Goal: Information Seeking & Learning: Learn about a topic

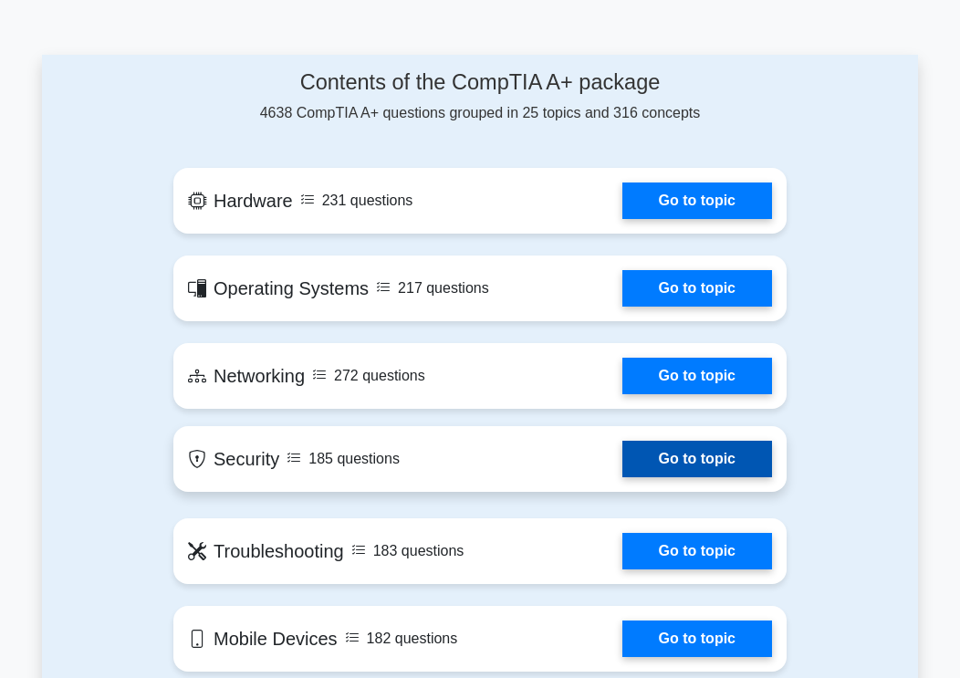
scroll to position [912, 0]
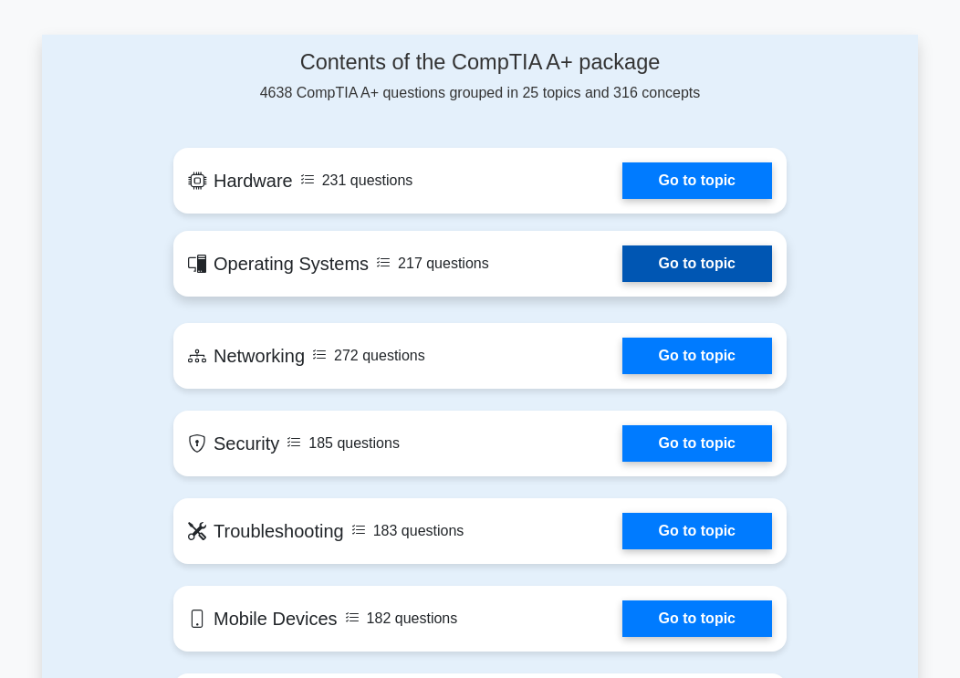
click at [622, 245] on link "Go to topic" at bounding box center [697, 263] width 150 height 36
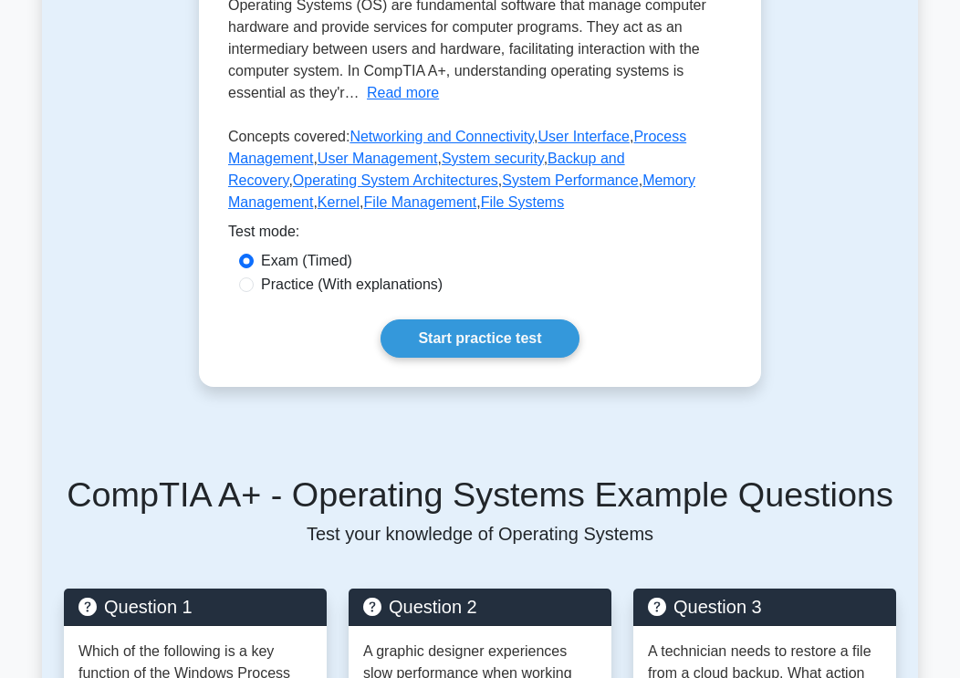
scroll to position [547, 0]
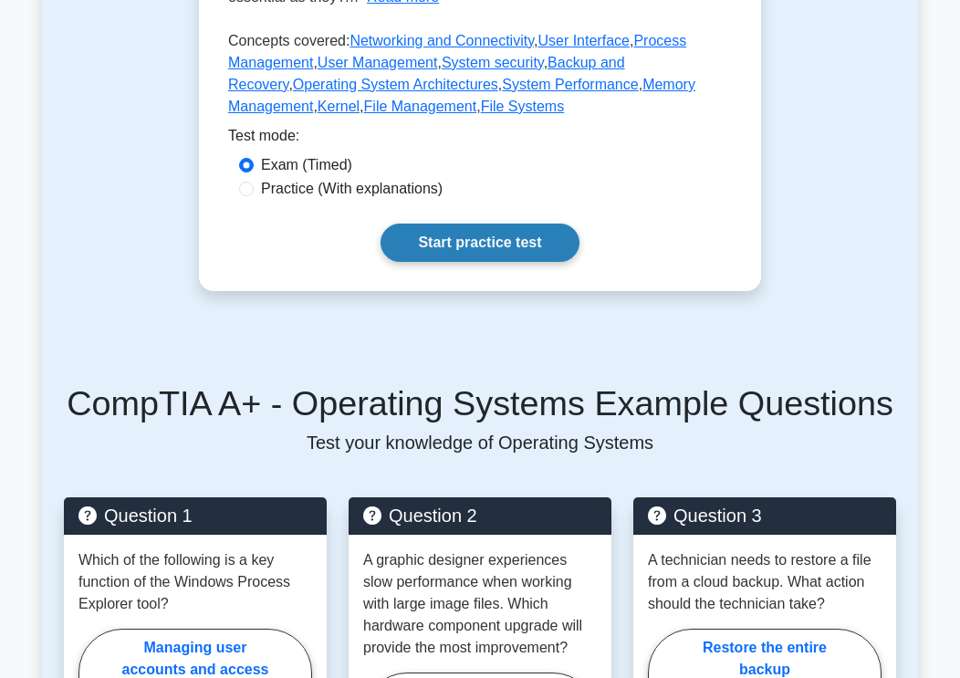
click at [520, 262] on link "Start practice test" at bounding box center [479, 242] width 198 height 38
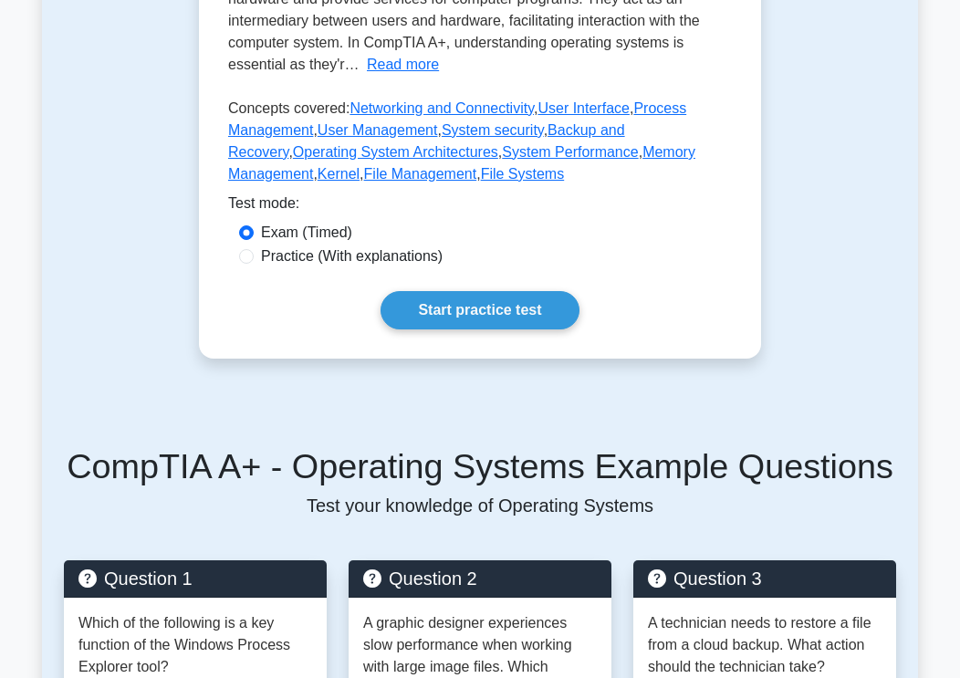
scroll to position [274, 0]
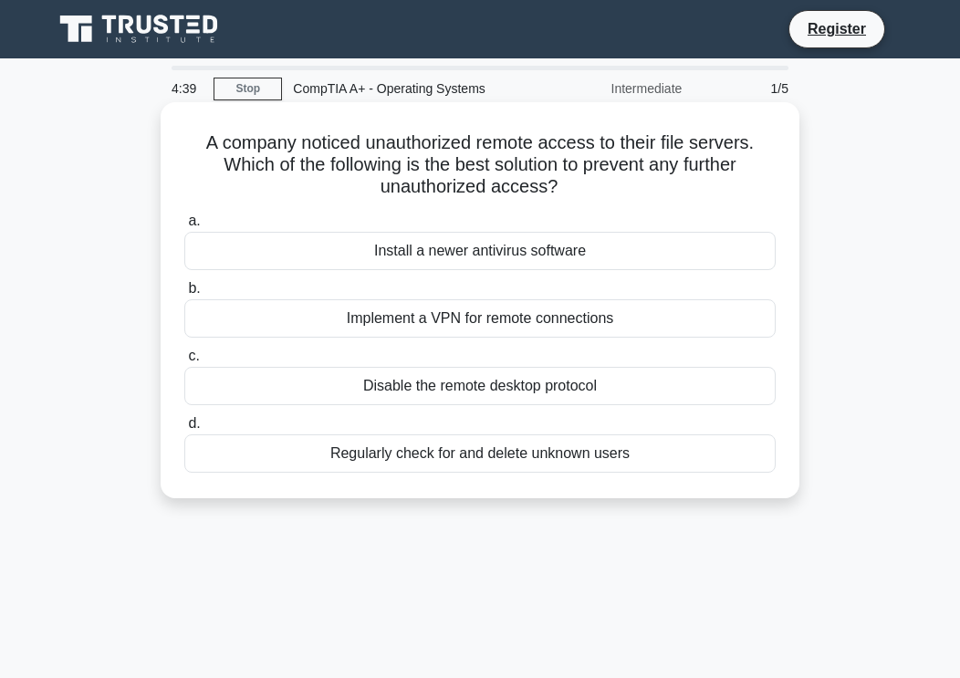
click at [192, 358] on span "c." at bounding box center [193, 356] width 11 height 16
click at [184, 358] on input "c. Disable the remote desktop protocol" at bounding box center [184, 356] width 0 height 12
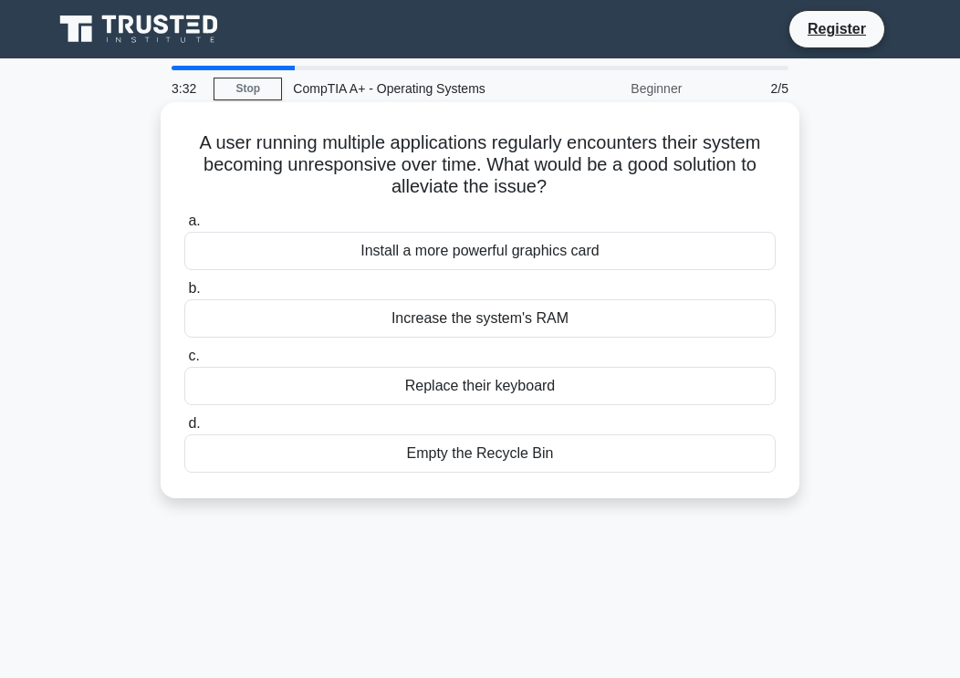
scroll to position [91, 0]
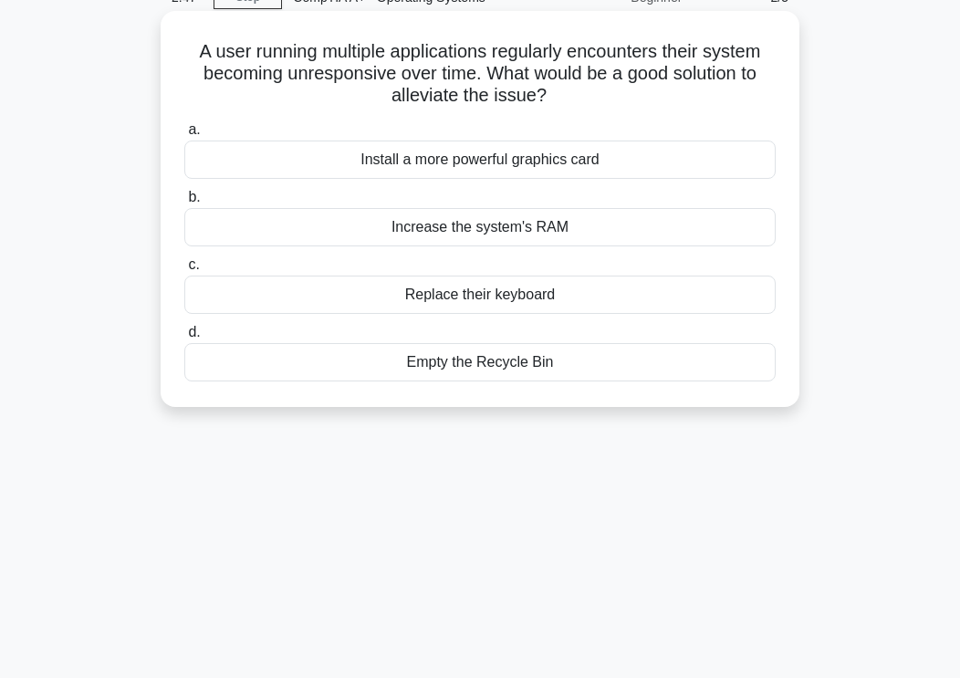
click at [468, 233] on div "Increase the system's RAM" at bounding box center [479, 227] width 591 height 38
click at [184, 203] on input "b. Increase the system's RAM" at bounding box center [184, 198] width 0 height 12
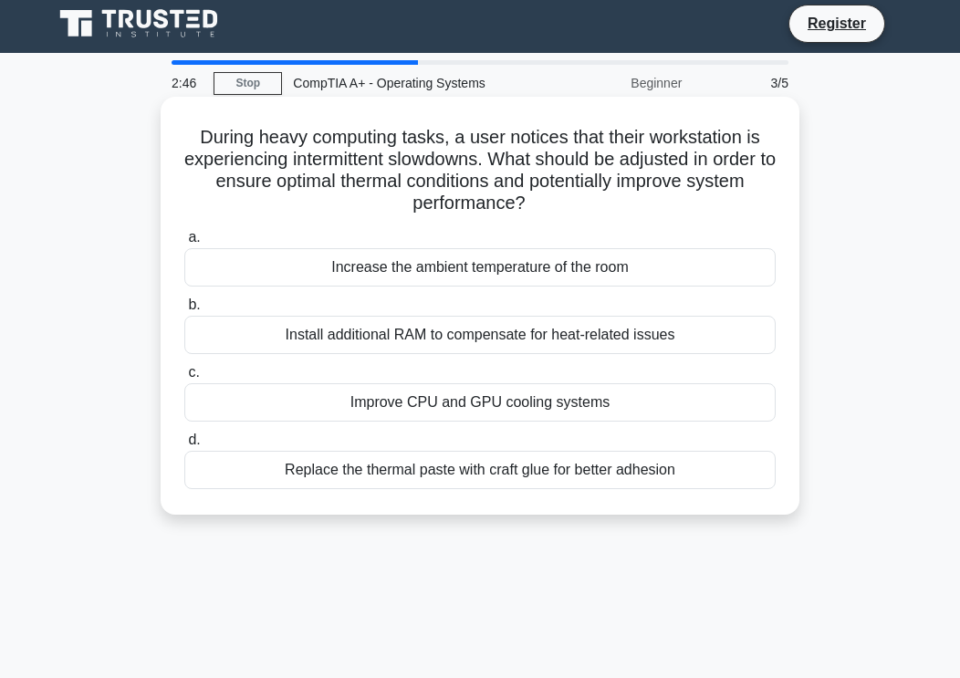
scroll to position [0, 0]
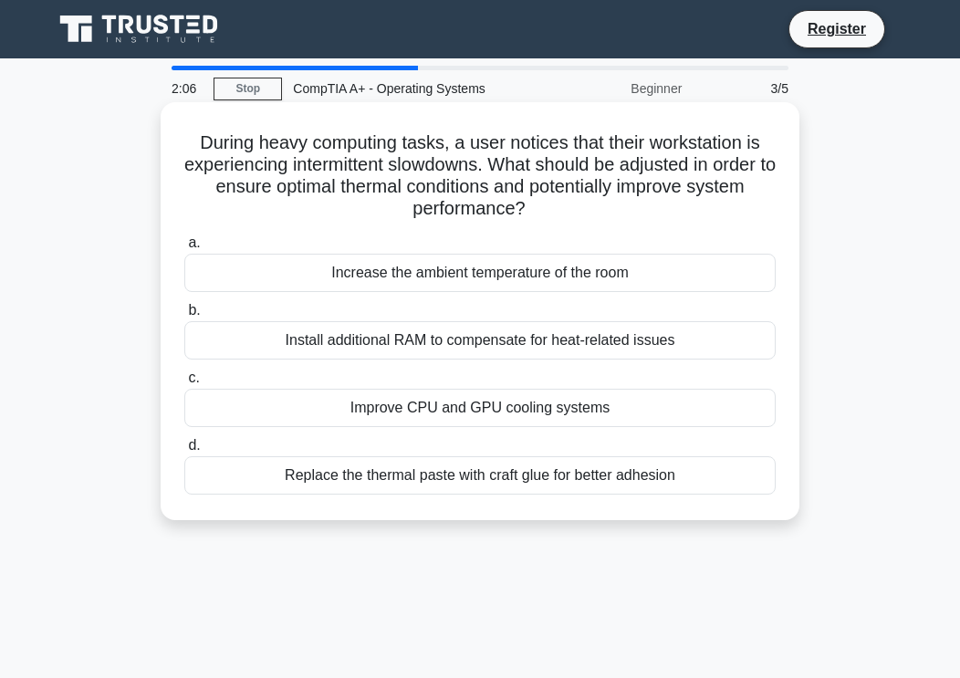
click at [194, 380] on span "c." at bounding box center [193, 377] width 11 height 16
click at [184, 380] on input "c. Improve CPU and GPU cooling systems" at bounding box center [184, 378] width 0 height 12
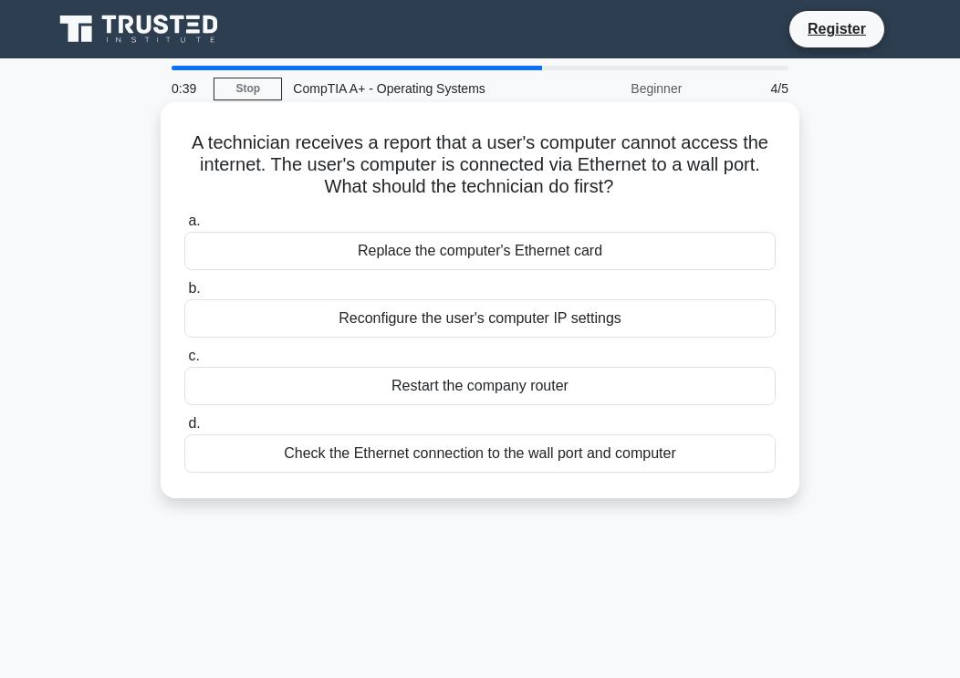
click at [379, 464] on div "Check the Ethernet connection to the wall port and computer" at bounding box center [479, 453] width 591 height 38
click at [184, 430] on input "d. Check the Ethernet connection to the wall port and computer" at bounding box center [184, 424] width 0 height 12
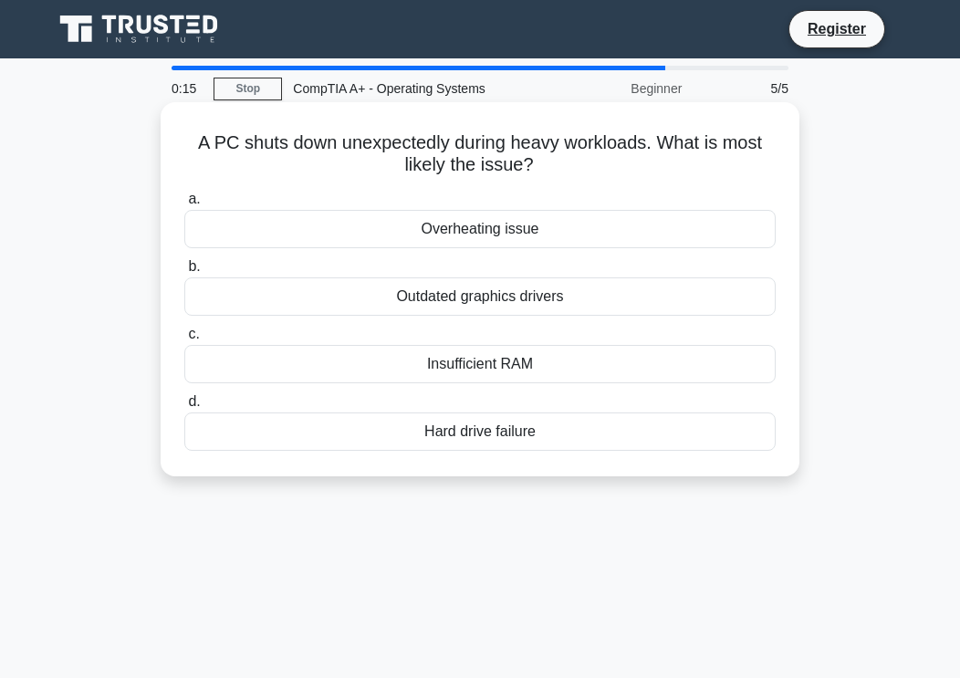
click at [462, 435] on div "Hard drive failure" at bounding box center [479, 431] width 591 height 38
click at [184, 408] on input "d. Hard drive failure" at bounding box center [184, 402] width 0 height 12
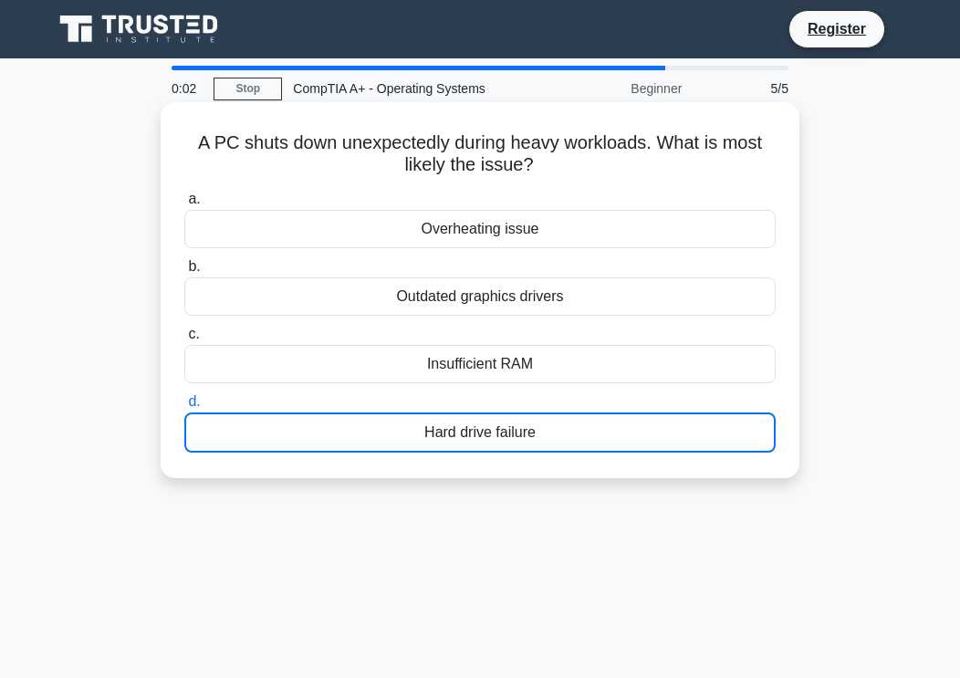
click at [374, 438] on div "Hard drive failure" at bounding box center [479, 432] width 591 height 40
click at [184, 408] on input "d. Hard drive failure" at bounding box center [184, 402] width 0 height 12
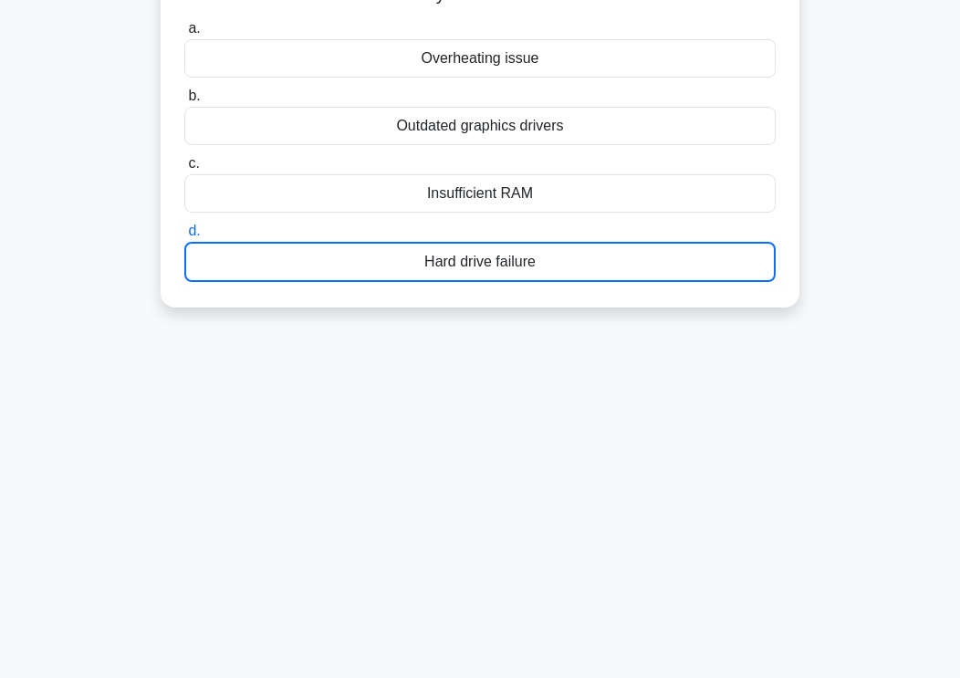
scroll to position [34, 0]
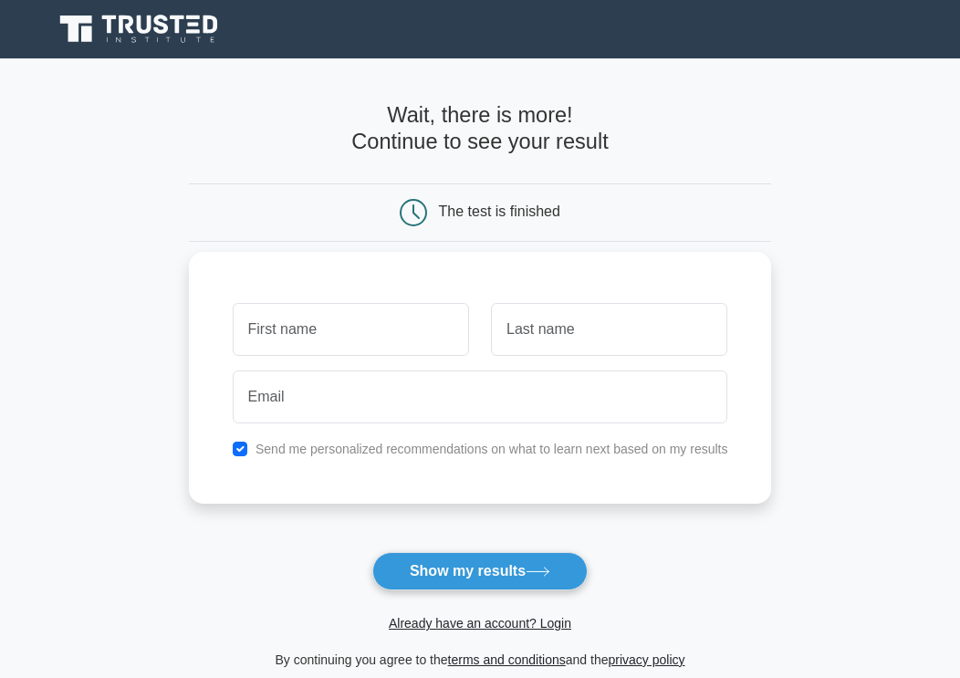
click at [343, 325] on input "text" at bounding box center [351, 329] width 236 height 53
type input "AMARNO"
click at [569, 348] on input "text" at bounding box center [609, 329] width 236 height 53
click at [585, 338] on input "text" at bounding box center [609, 329] width 236 height 53
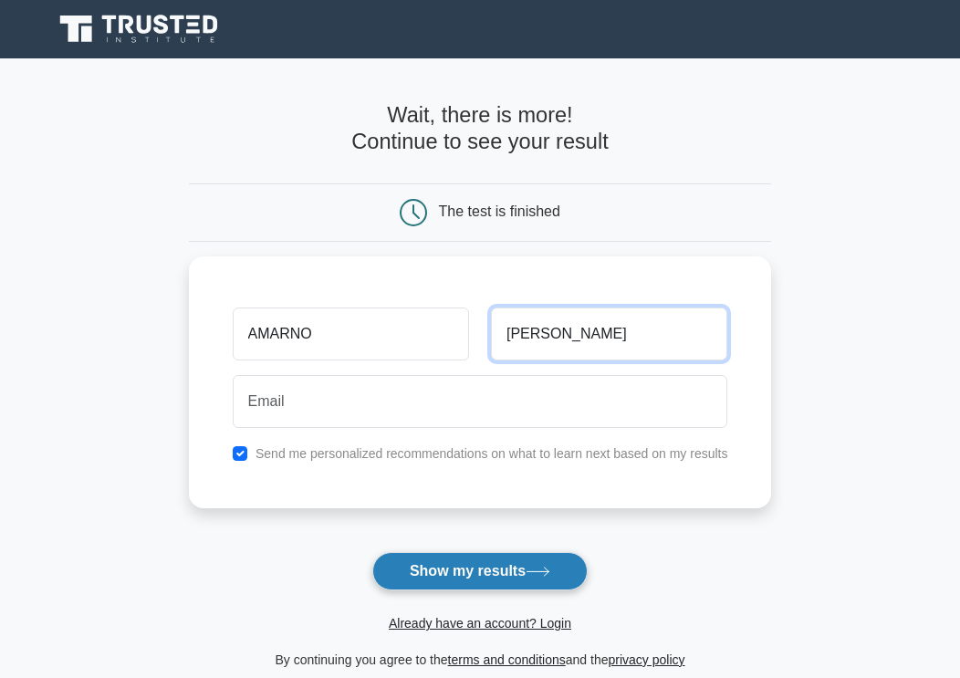
type input "BENJAMIN"
click at [487, 560] on button "Show my results" at bounding box center [479, 571] width 215 height 38
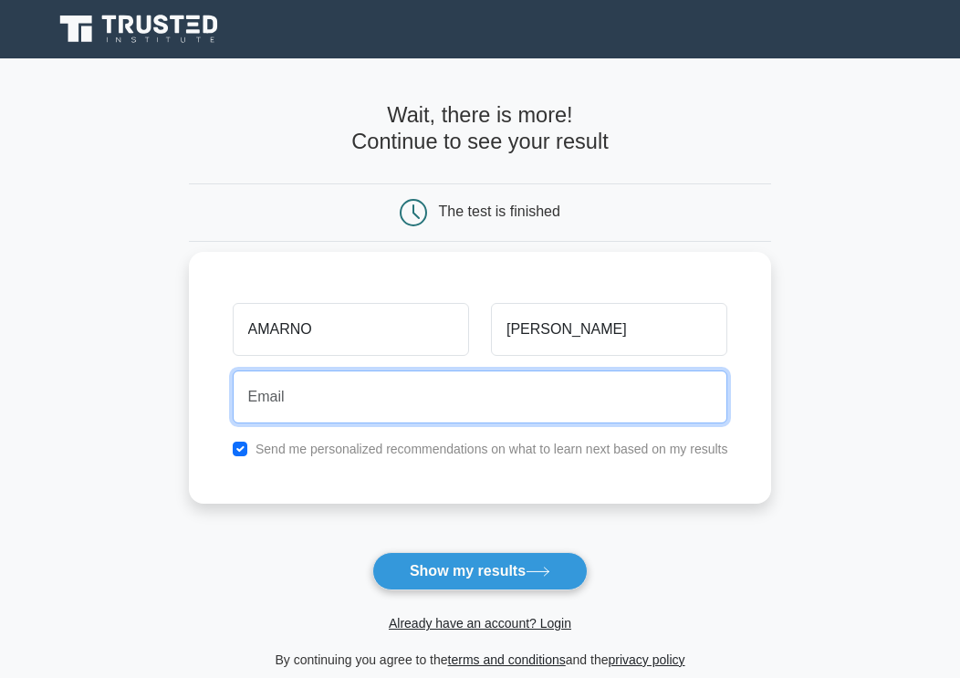
click at [387, 396] on input "email" at bounding box center [480, 396] width 495 height 53
type input "[EMAIL_ADDRESS][DOMAIN_NAME]"
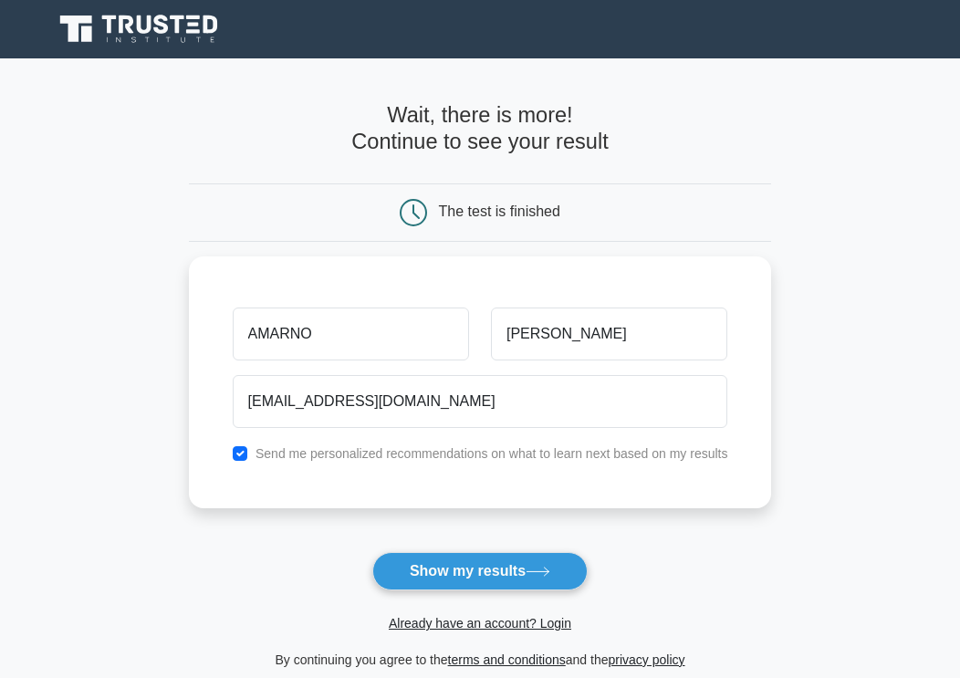
click at [504, 585] on button "Show my results" at bounding box center [479, 571] width 215 height 38
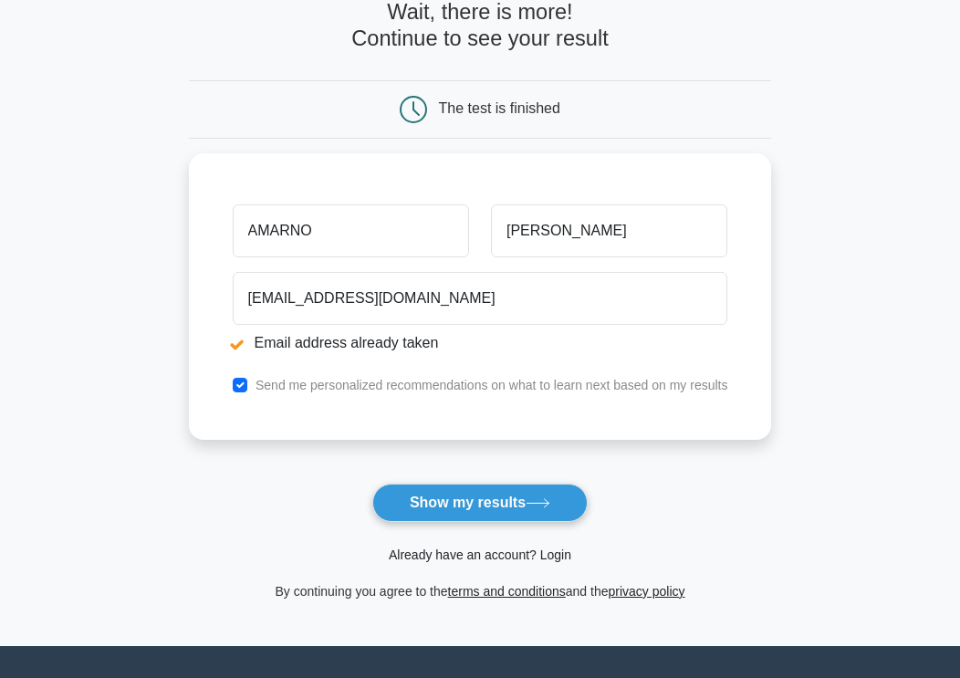
scroll to position [182, 0]
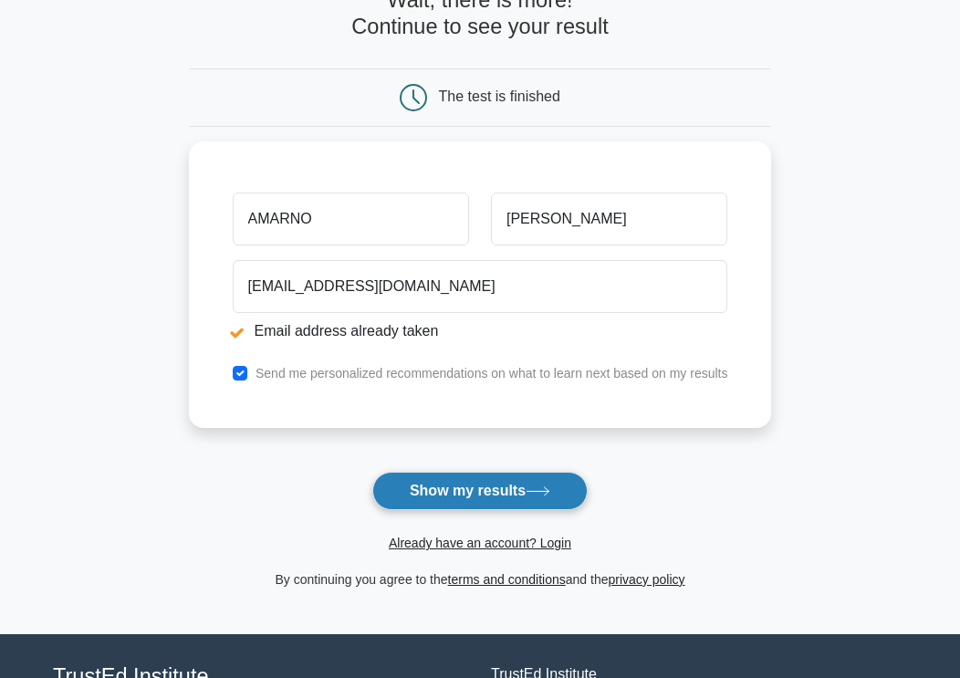
click at [426, 493] on button "Show my results" at bounding box center [479, 491] width 215 height 38
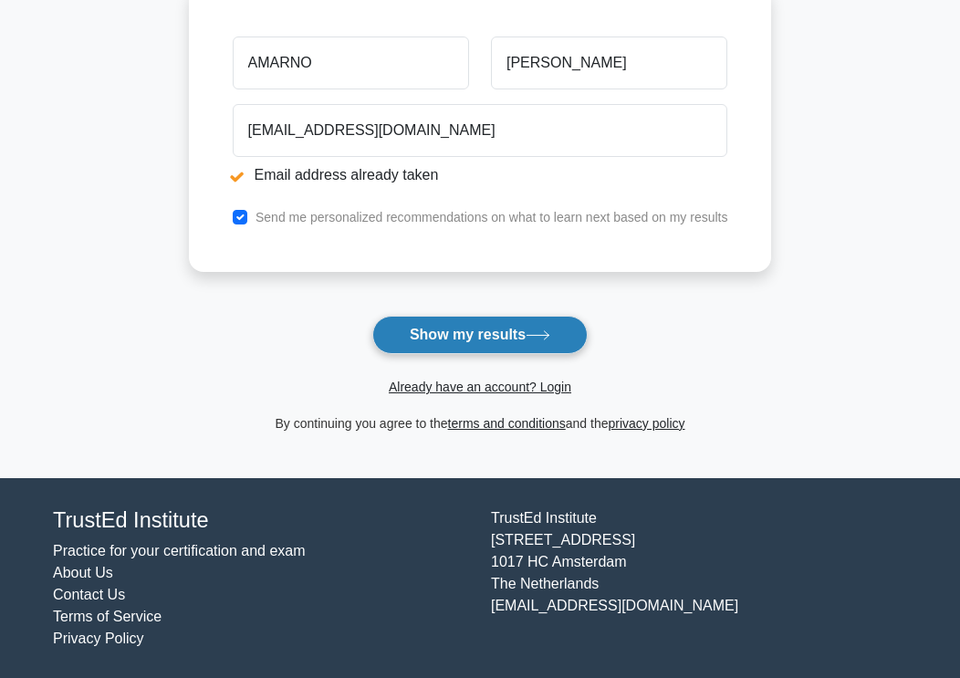
click at [522, 330] on button "Show my results" at bounding box center [479, 335] width 215 height 38
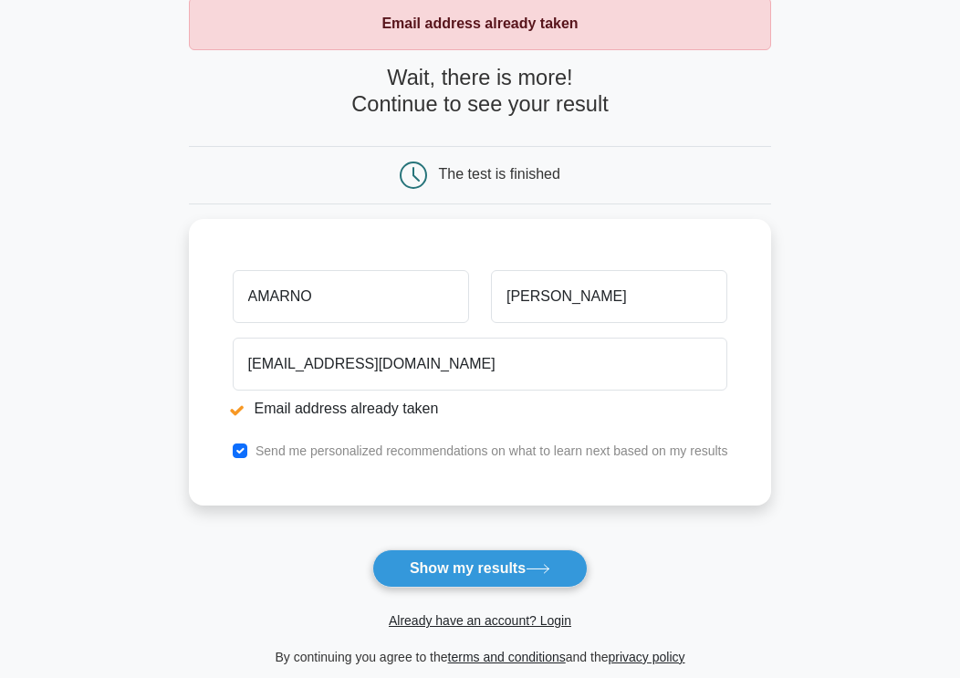
scroll to position [182, 0]
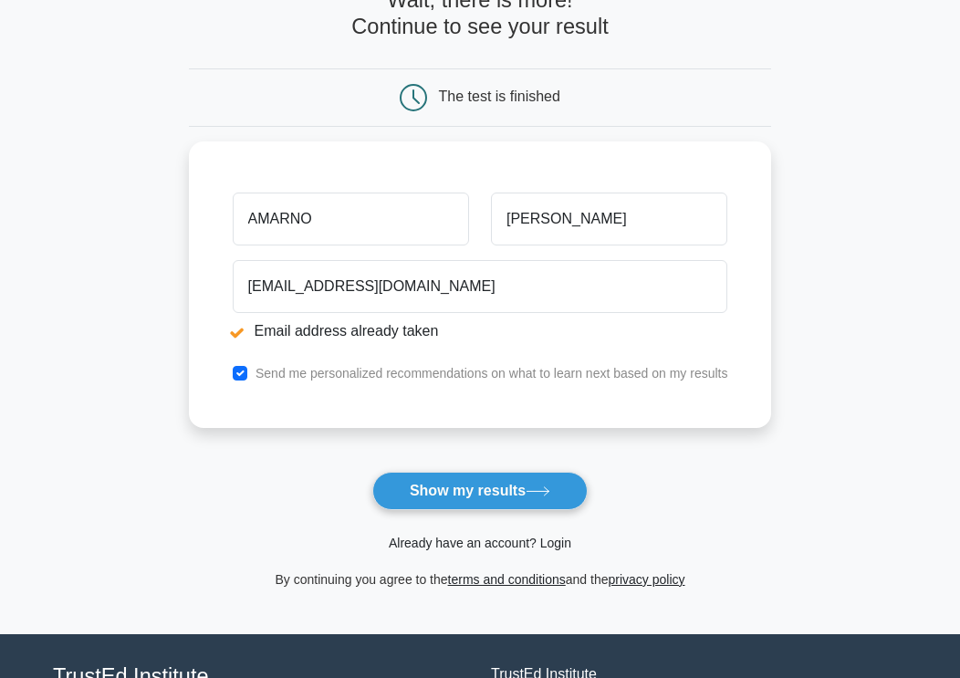
click at [489, 541] on link "Already have an account? Login" at bounding box center [480, 542] width 182 height 15
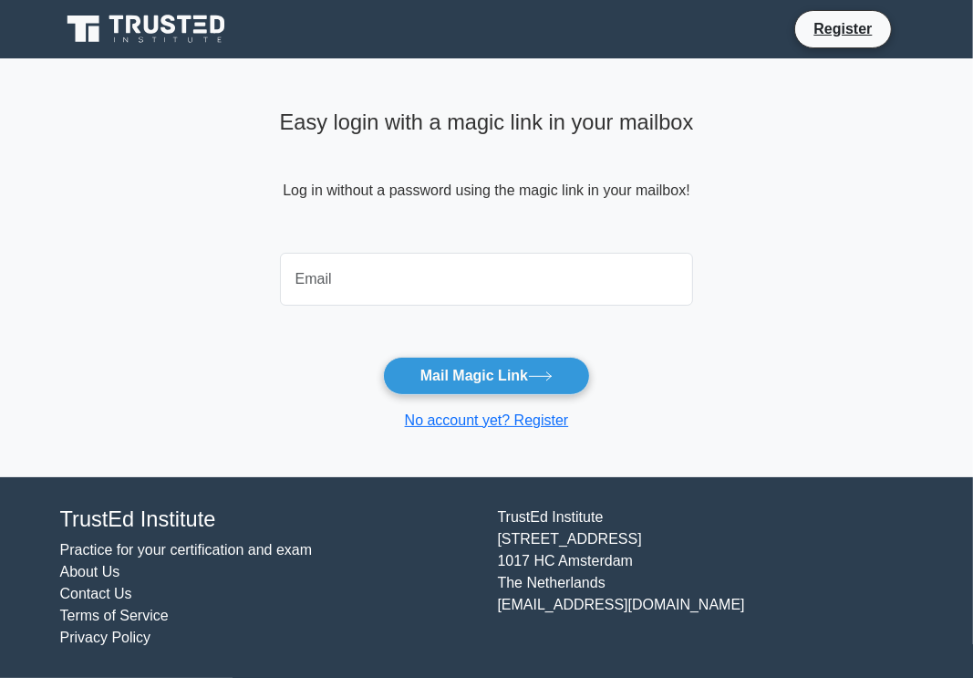
click at [365, 273] on input "email" at bounding box center [487, 279] width 414 height 53
type input "[EMAIL_ADDRESS][DOMAIN_NAME]"
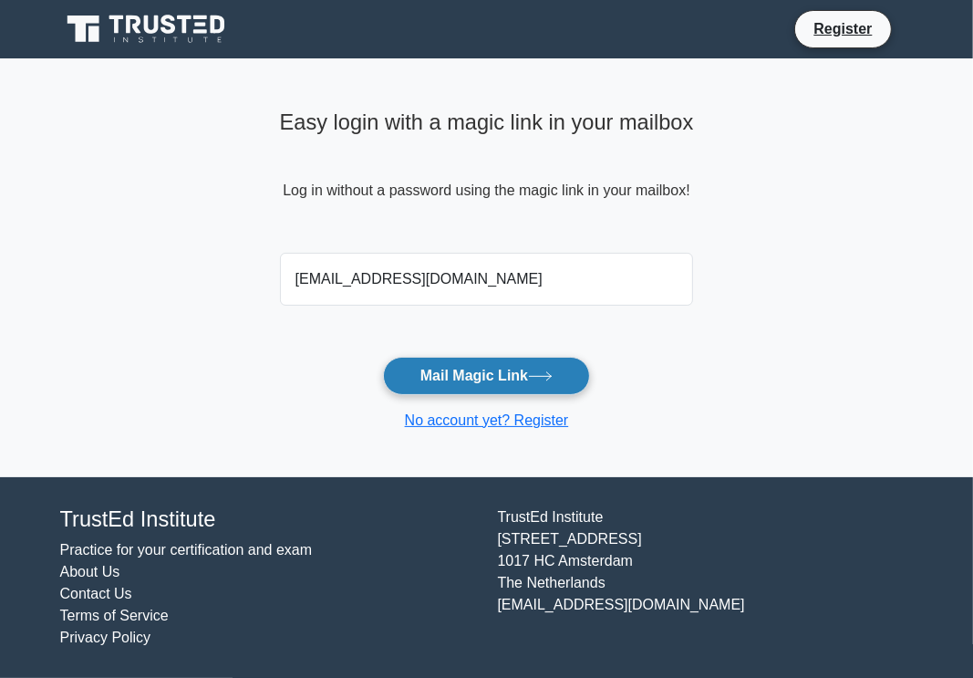
click at [508, 375] on button "Mail Magic Link" at bounding box center [486, 376] width 207 height 38
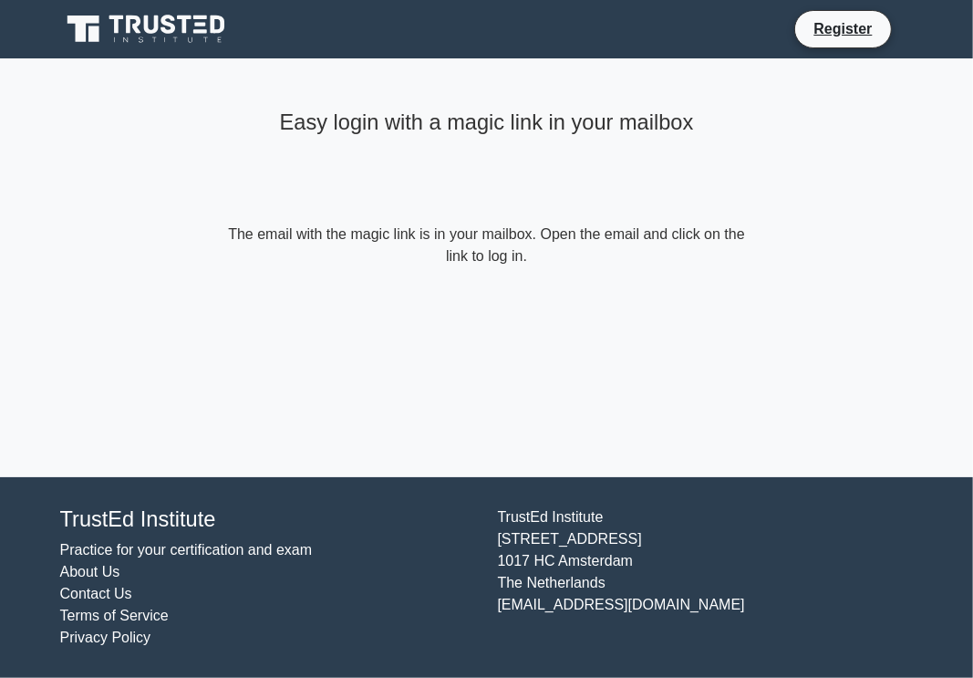
click at [653, 146] on div "Easy login with a magic link in your mailbox" at bounding box center [486, 162] width 525 height 120
click at [522, 293] on div "Easy login with a magic link in your mailbox The email with the magic link is i…" at bounding box center [486, 184] width 547 height 252
click at [520, 262] on form "The email with the magic link is in your mailbox. Open the email and click on t…" at bounding box center [486, 245] width 525 height 44
click at [513, 254] on form "The email with the magic link is in your mailbox. Open the email and click on t…" at bounding box center [486, 245] width 525 height 44
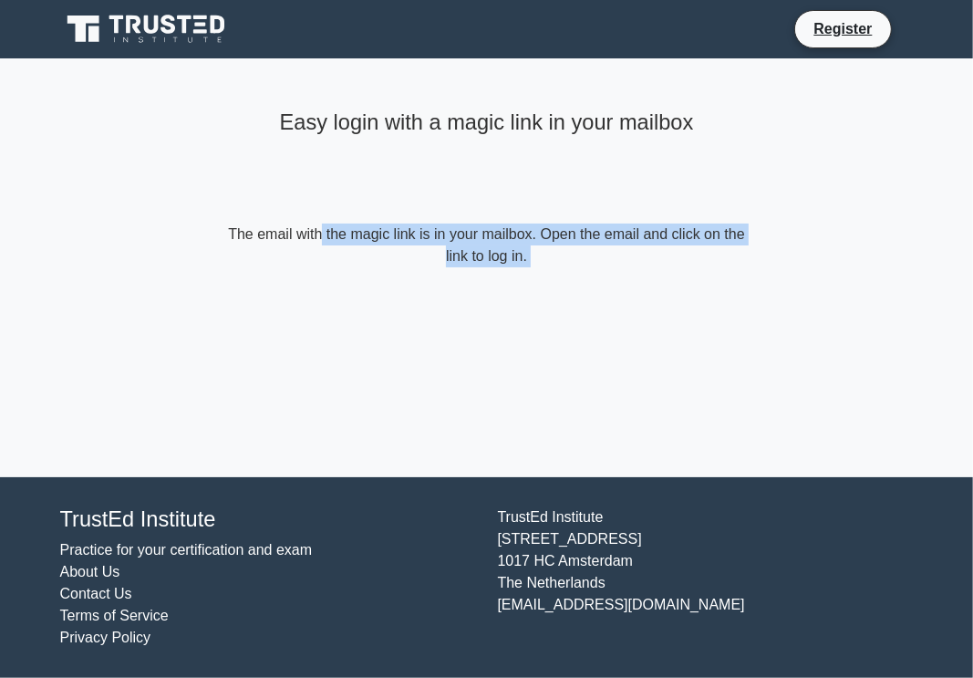
click at [512, 253] on form "The email with the magic link is in your mailbox. Open the email and click on t…" at bounding box center [486, 245] width 525 height 44
click at [613, 310] on div "Easy login with a magic link in your mailbox The email with the magic link is i…" at bounding box center [486, 184] width 547 height 252
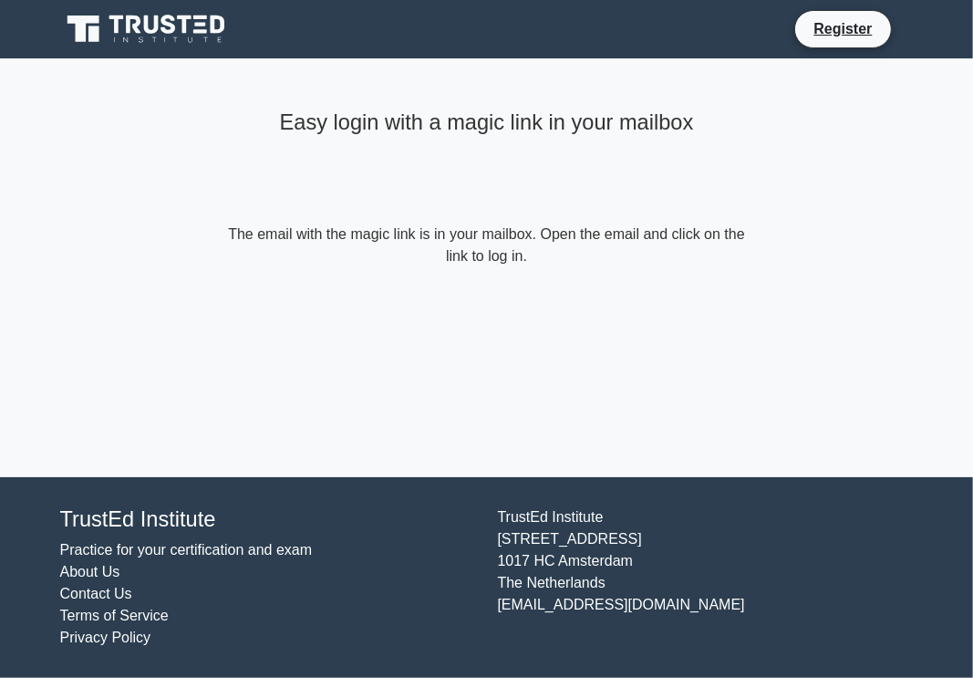
click at [503, 237] on form "The email with the magic link is in your mailbox. Open the email and click on t…" at bounding box center [486, 245] width 525 height 44
drag, startPoint x: 592, startPoint y: 494, endPoint x: 573, endPoint y: 486, distance: 20.8
click at [545, 343] on div "Easy login with a magic link in your mailbox The email with the magic link is i…" at bounding box center [486, 267] width 547 height 418
click at [852, 31] on link "Register" at bounding box center [843, 28] width 80 height 23
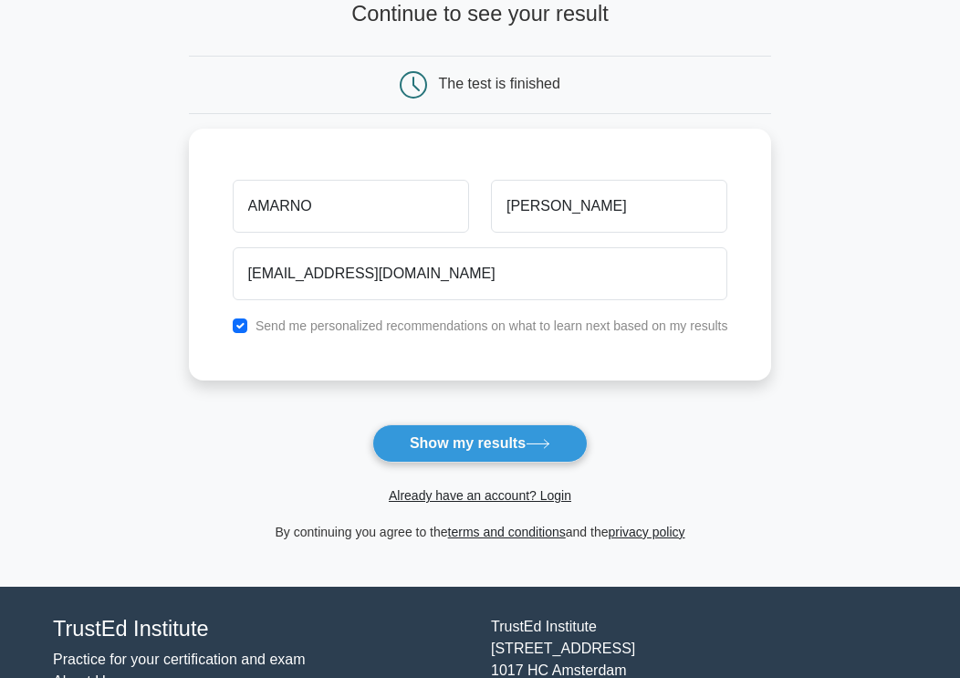
scroll to position [236, 0]
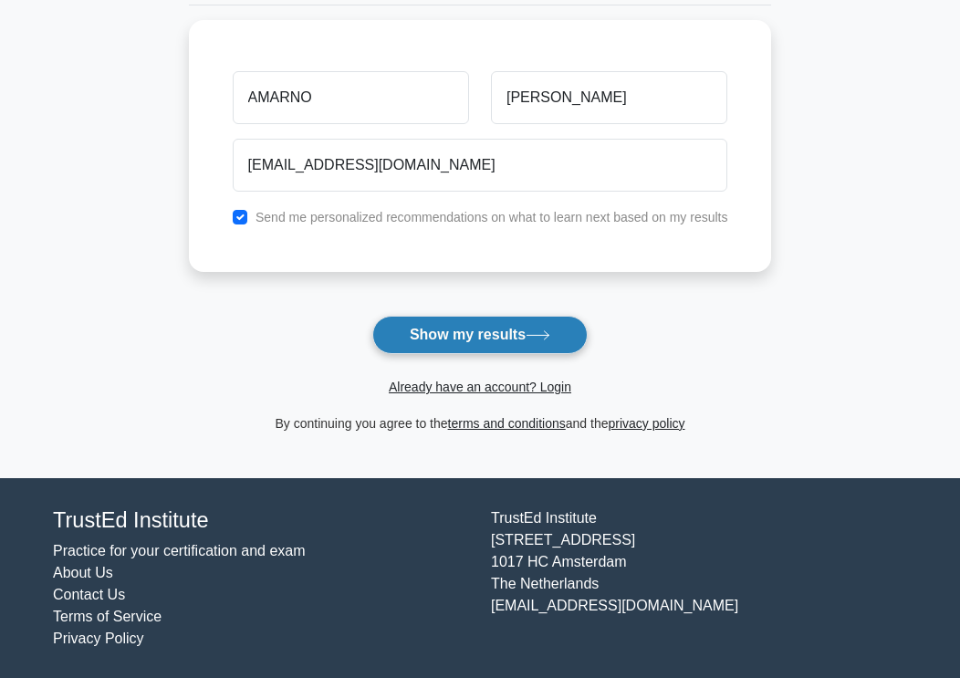
click at [493, 332] on button "Show my results" at bounding box center [479, 335] width 215 height 38
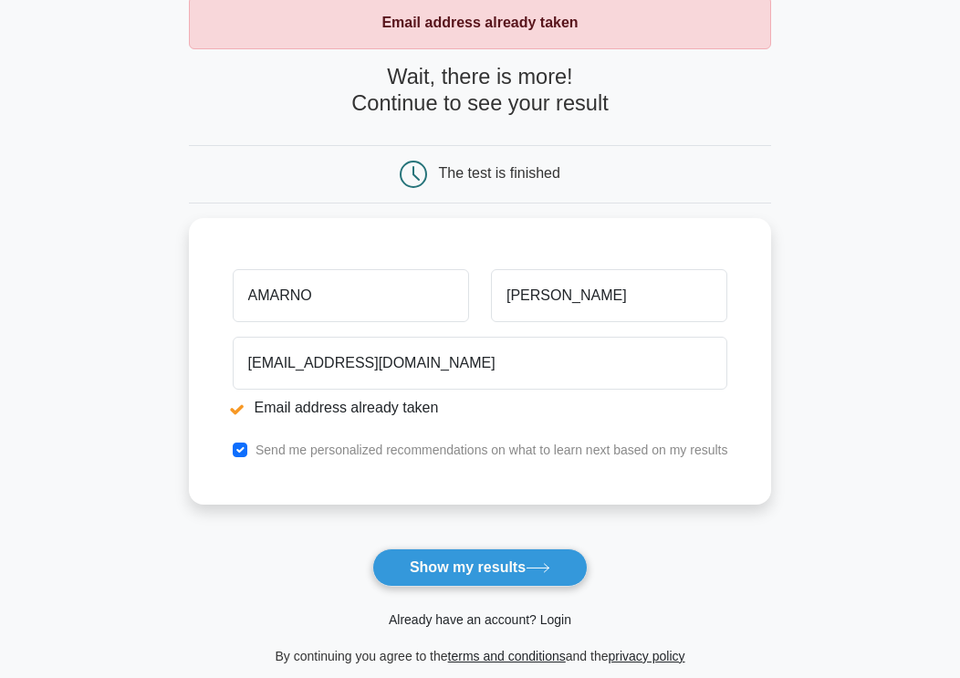
scroll to position [274, 0]
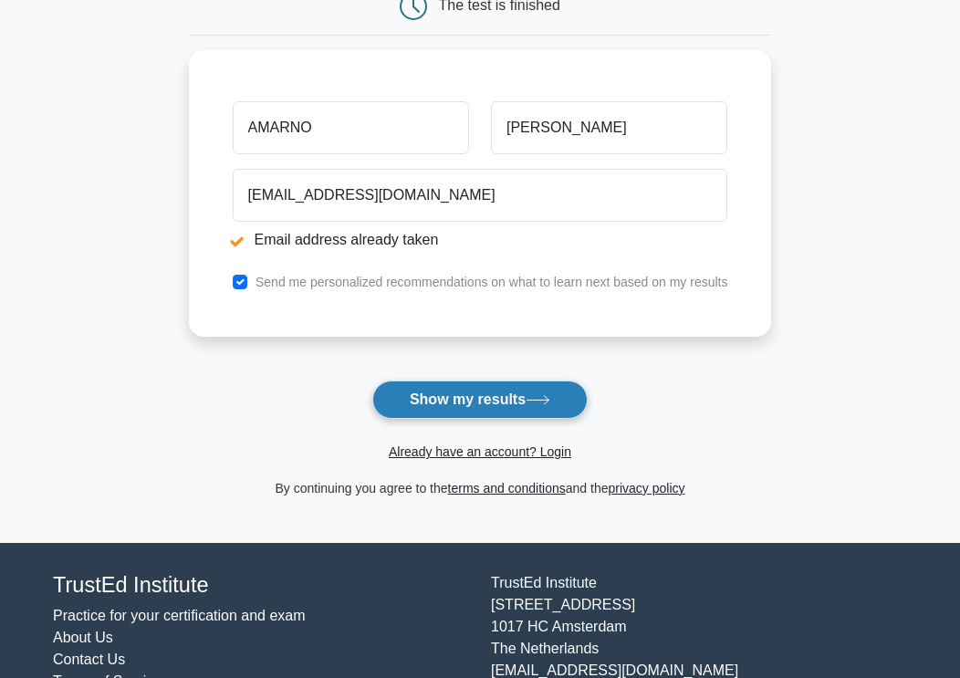
click at [467, 405] on button "Show my results" at bounding box center [479, 399] width 215 height 38
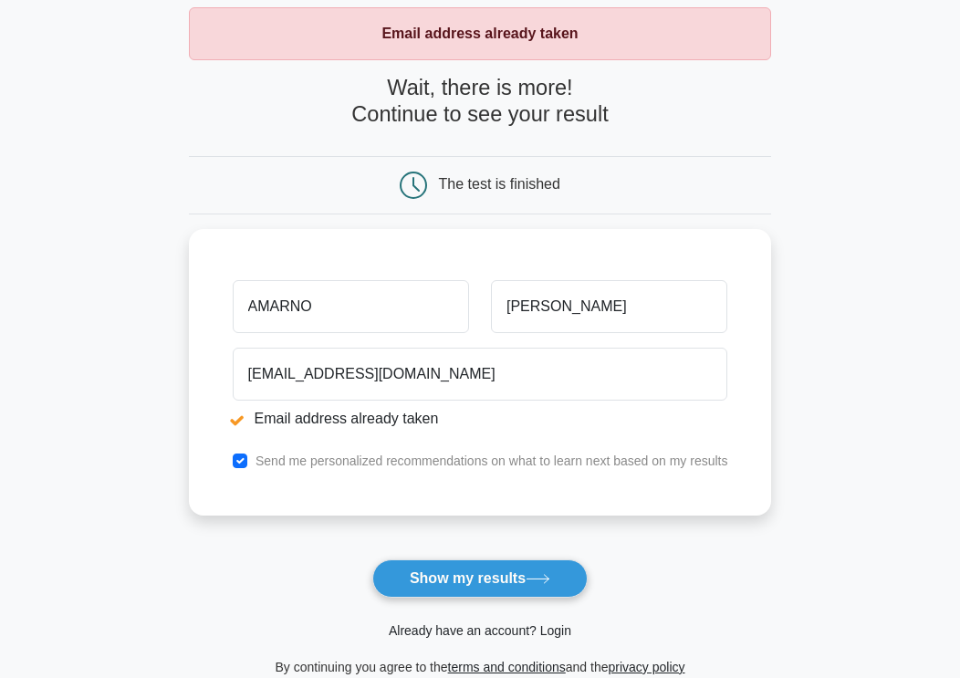
scroll to position [338, 0]
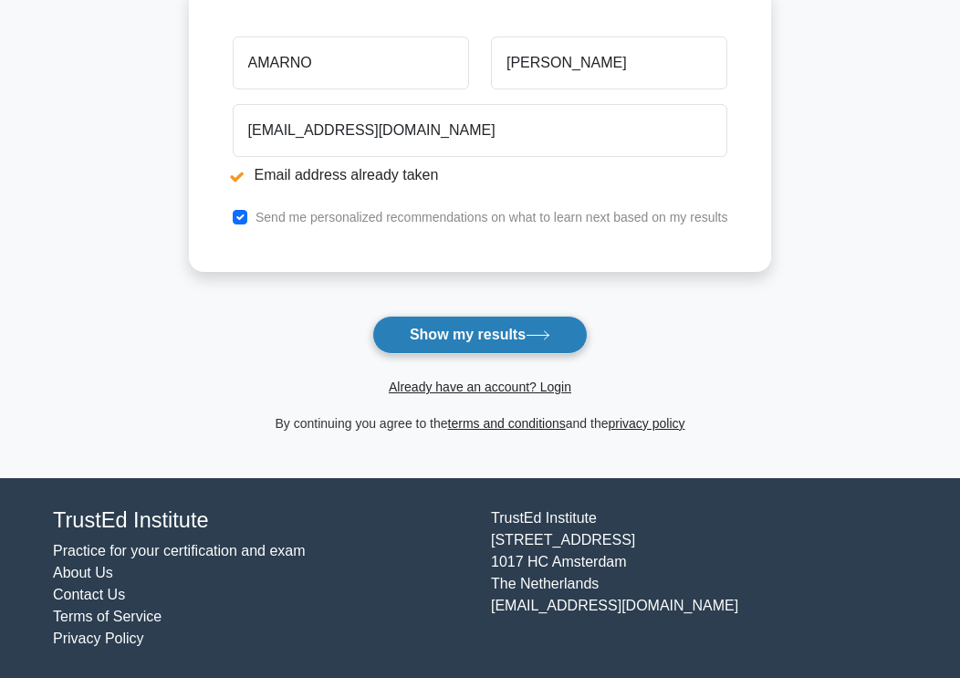
click at [473, 330] on button "Show my results" at bounding box center [479, 335] width 215 height 38
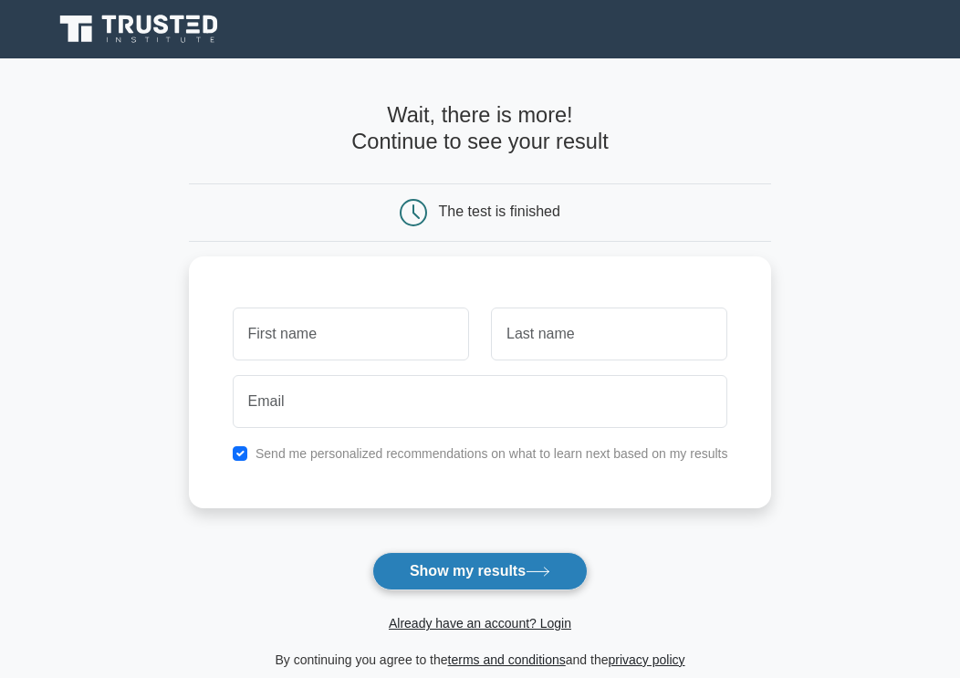
click at [493, 565] on button "Show my results" at bounding box center [479, 571] width 215 height 38
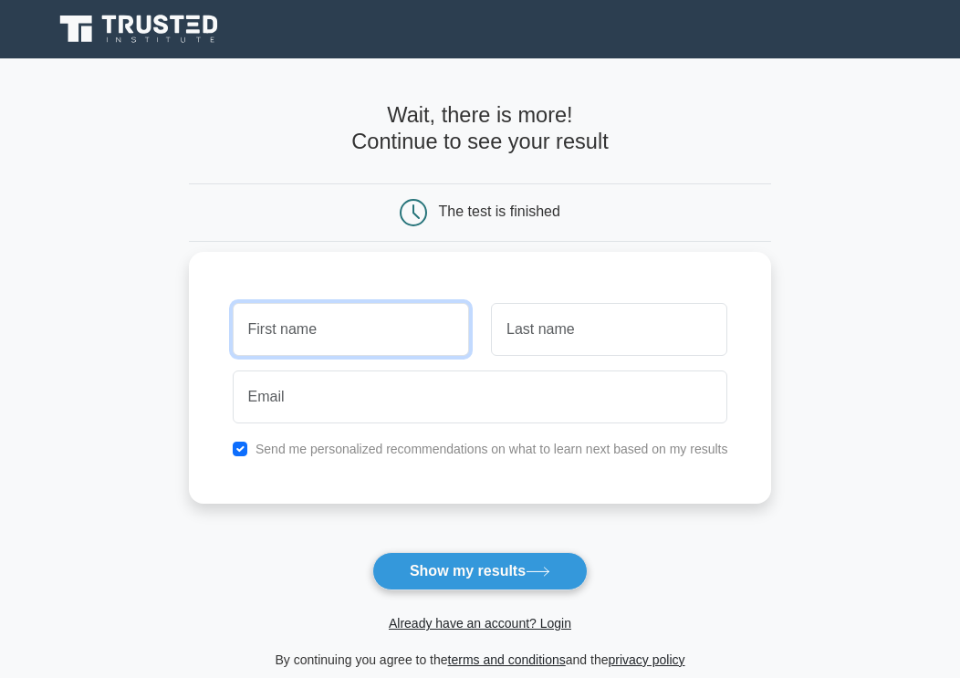
click at [335, 322] on input "text" at bounding box center [351, 329] width 236 height 53
type input "AMARNO"
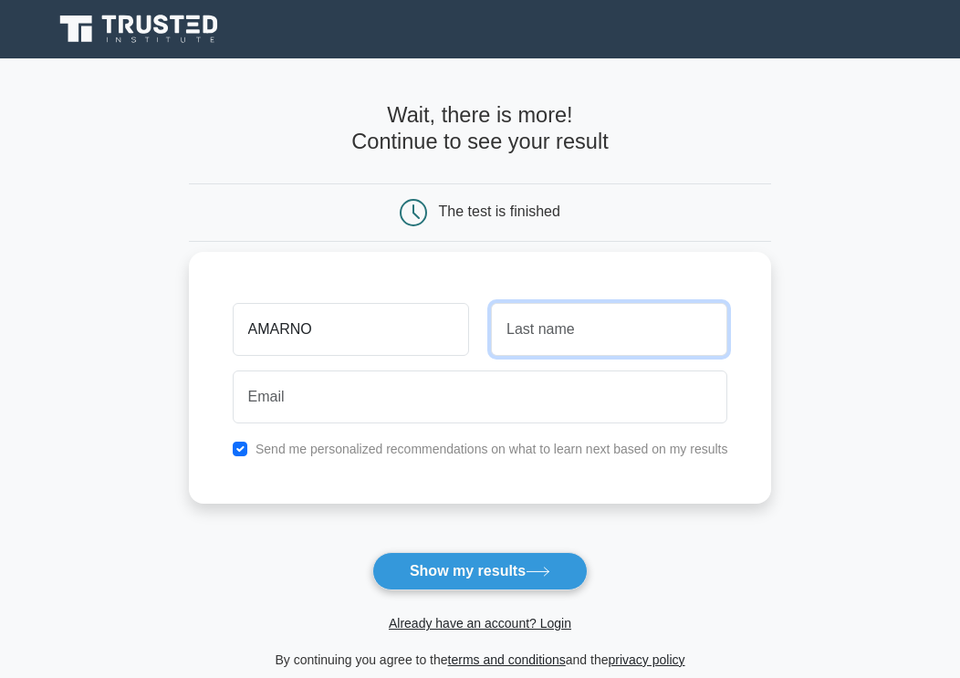
click at [549, 319] on input "text" at bounding box center [609, 329] width 236 height 53
click at [555, 322] on input "text" at bounding box center [609, 329] width 236 height 53
type input "[PERSON_NAME]"
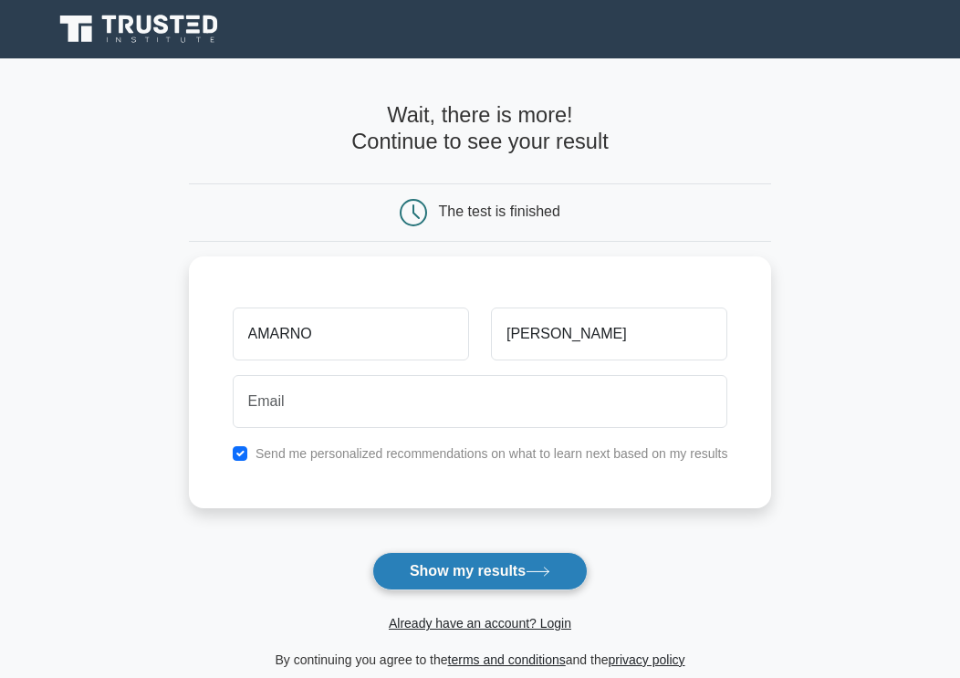
click at [476, 572] on button "Show my results" at bounding box center [479, 571] width 215 height 38
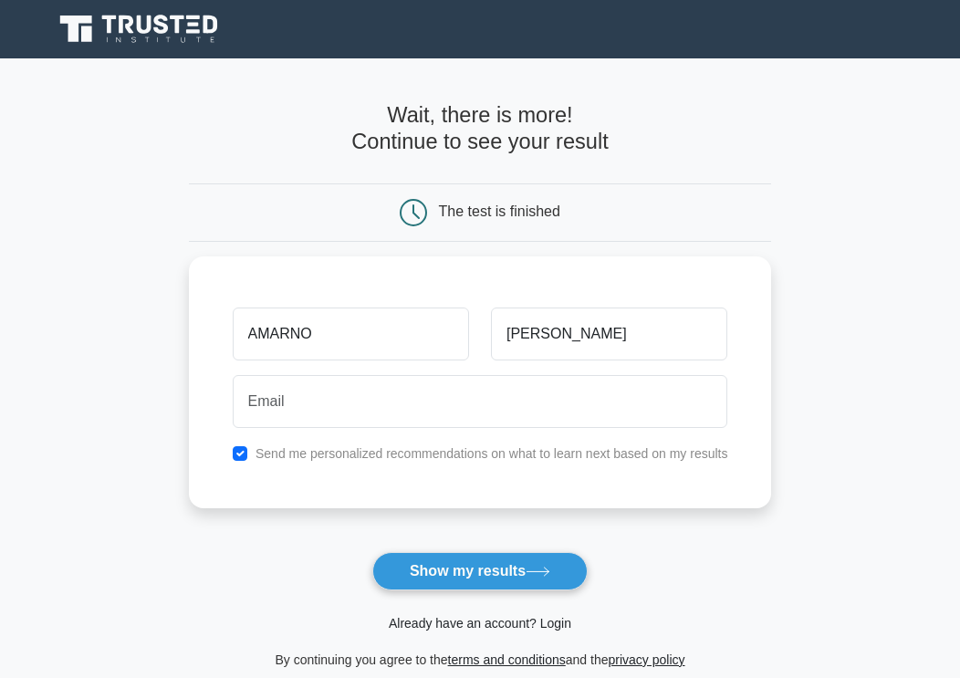
click at [460, 625] on link "Already have an account? Login" at bounding box center [480, 623] width 182 height 15
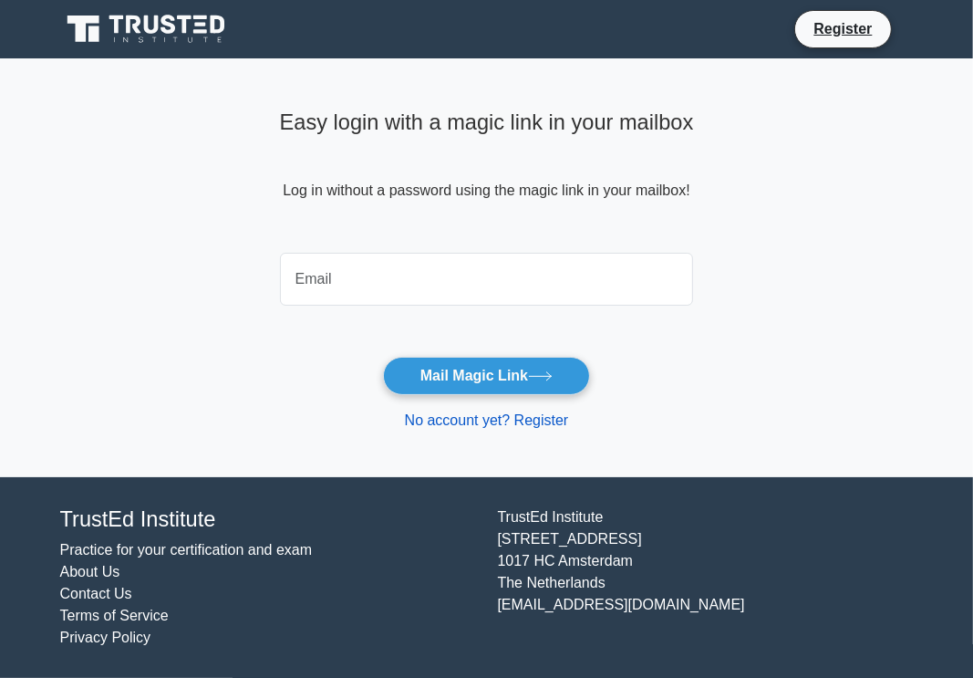
click at [441, 425] on link "No account yet? Register" at bounding box center [487, 420] width 164 height 16
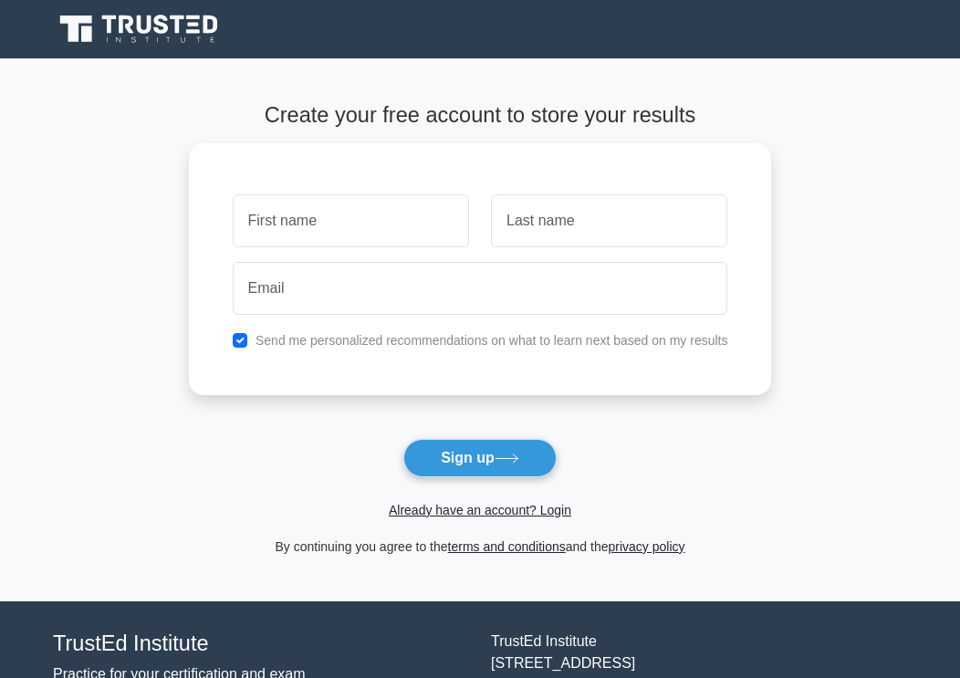
click at [924, 524] on main "Create your free account to store your results Send me personalized recommendat…" at bounding box center [480, 329] width 960 height 542
